Goal: Task Accomplishment & Management: Manage account settings

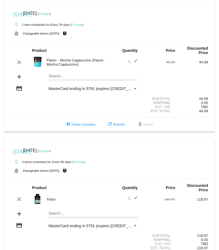
click at [50, 13] on link "Change" at bounding box center [44, 13] width 11 height 3
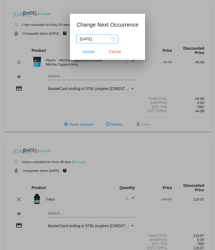
click at [113, 38] on div "[DATE]" at bounding box center [97, 39] width 35 height 6
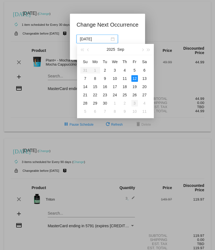
click at [137, 104] on div "3" at bounding box center [135, 103] width 7 height 7
type input "[DATE]"
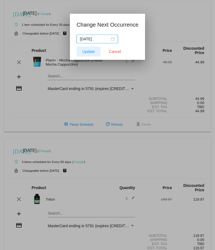
click at [90, 51] on span "Update" at bounding box center [89, 51] width 12 height 4
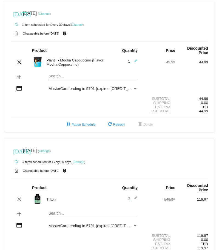
click at [50, 149] on link "Change" at bounding box center [44, 150] width 11 height 3
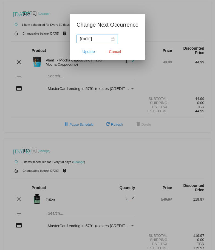
click at [113, 41] on div "[DATE]" at bounding box center [97, 39] width 35 height 6
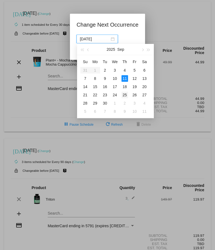
click at [125, 92] on div "25" at bounding box center [125, 95] width 7 height 7
type input "[DATE]"
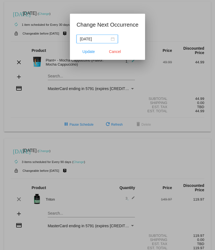
click at [85, 37] on input "[DATE]" at bounding box center [95, 39] width 30 height 6
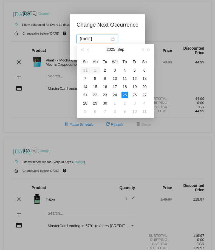
click at [72, 52] on mat-dialog-container "Change Next Occurrence [DATE] Update Cancel" at bounding box center [107, 37] width 75 height 46
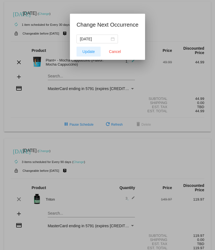
click at [87, 54] on span "Update" at bounding box center [89, 51] width 12 height 4
